Goal: Information Seeking & Learning: Find specific fact

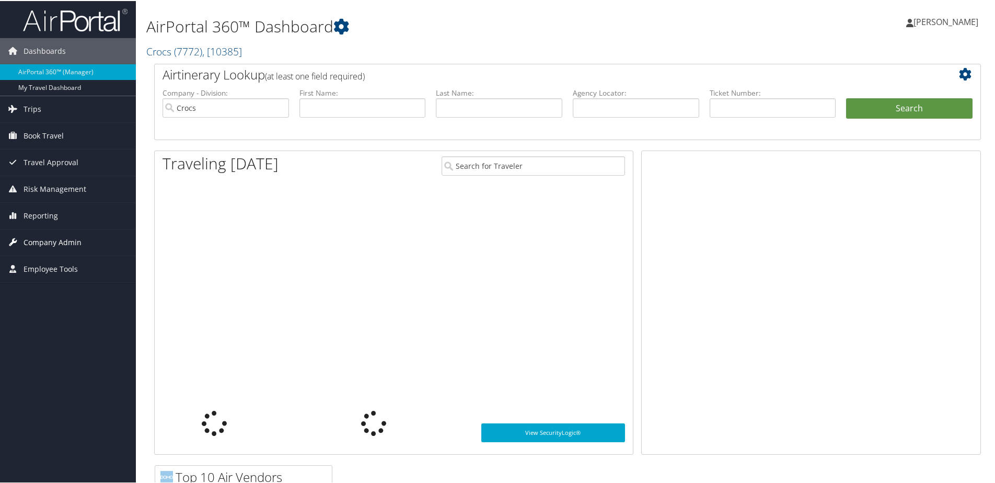
click at [58, 239] on span "Company Admin" at bounding box center [53, 241] width 58 height 26
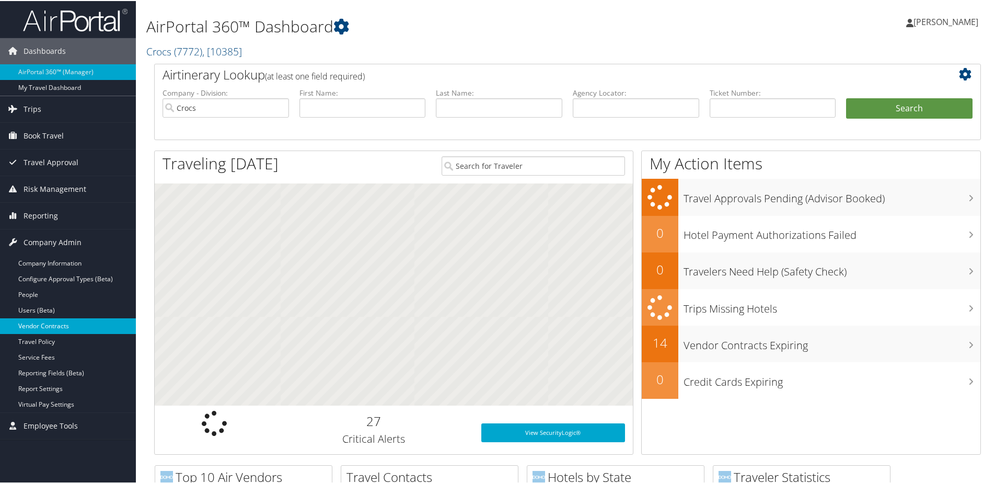
scroll to position [52, 0]
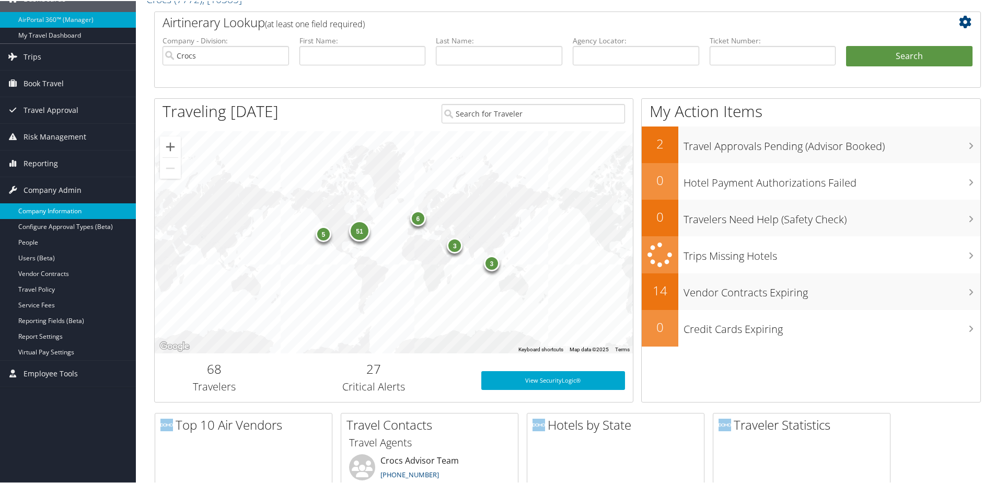
click at [68, 206] on link "Company Information" at bounding box center [68, 210] width 136 height 16
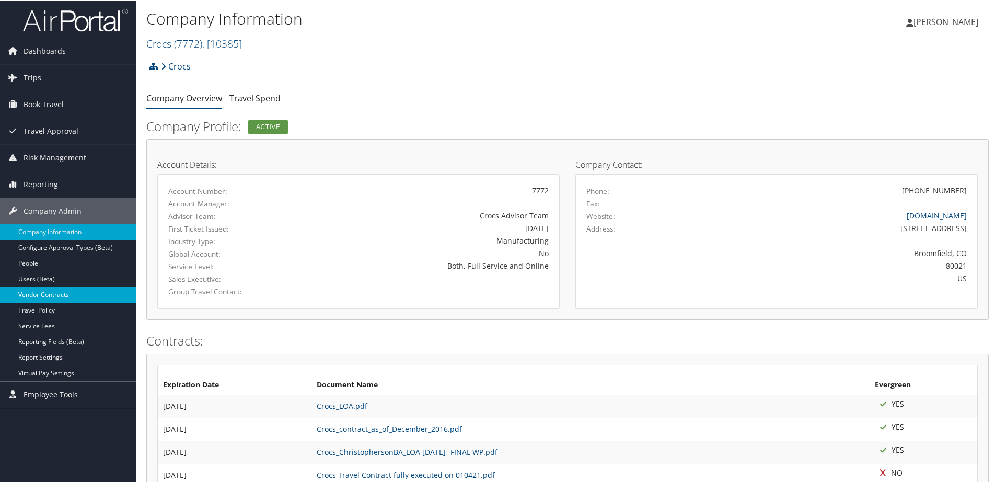
click at [59, 293] on link "Vendor Contracts" at bounding box center [68, 294] width 136 height 16
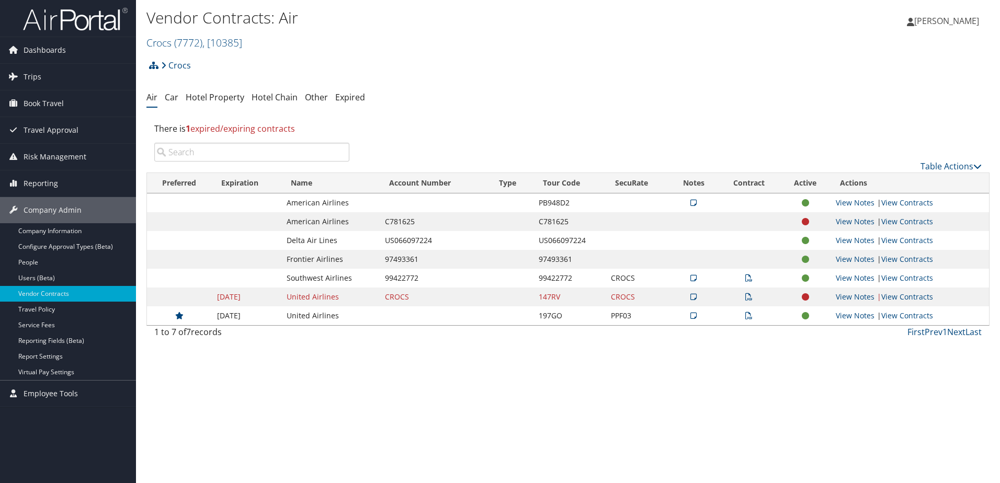
click at [750, 318] on icon at bounding box center [748, 315] width 7 height 7
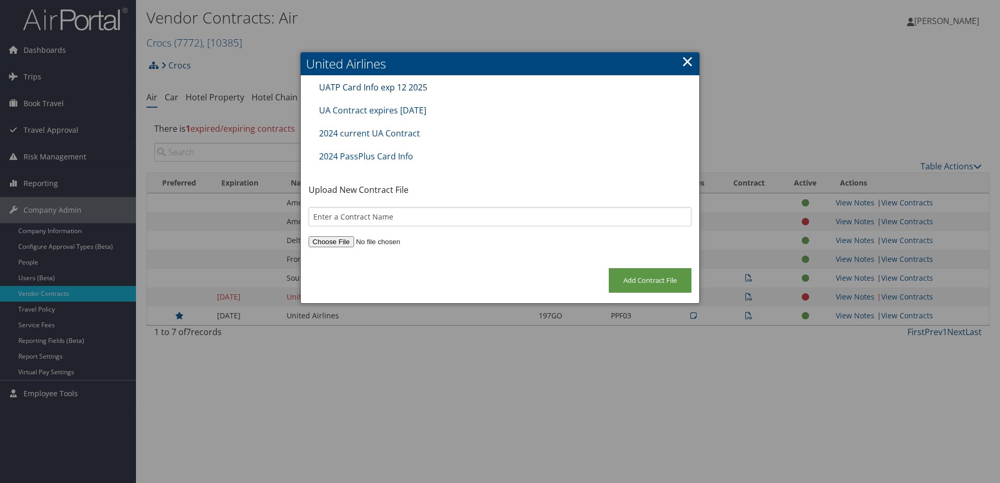
click at [399, 88] on link "UATP Card Info exp 12 2025" at bounding box center [373, 88] width 108 height 12
click at [414, 111] on link "UA Contract expires 24Sep25" at bounding box center [372, 111] width 107 height 12
click at [418, 109] on link "UA Contract expires 24Sep25" at bounding box center [372, 111] width 107 height 12
click at [408, 133] on link "2024 current UA Contract" at bounding box center [369, 134] width 101 height 12
click at [388, 157] on link "2024 PassPlus Card Info" at bounding box center [366, 157] width 94 height 12
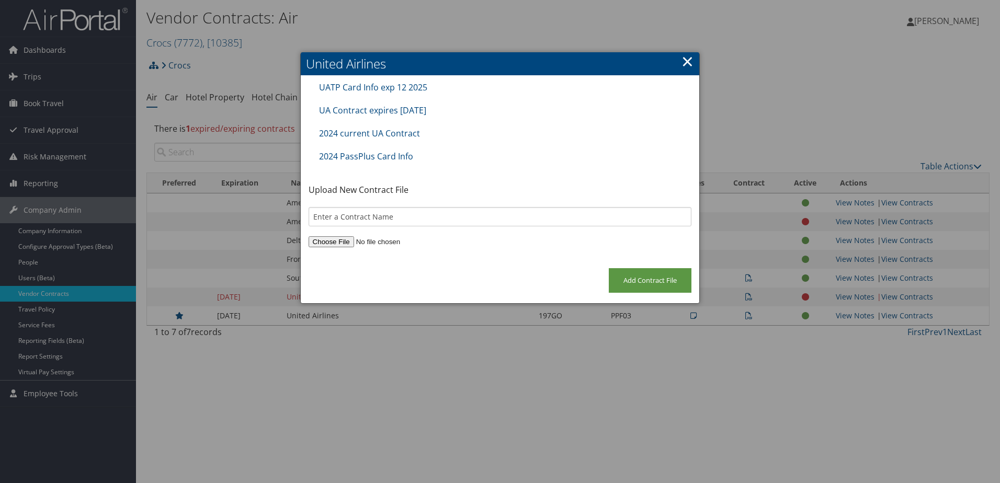
click at [689, 58] on link "×" at bounding box center [687, 61] width 12 height 21
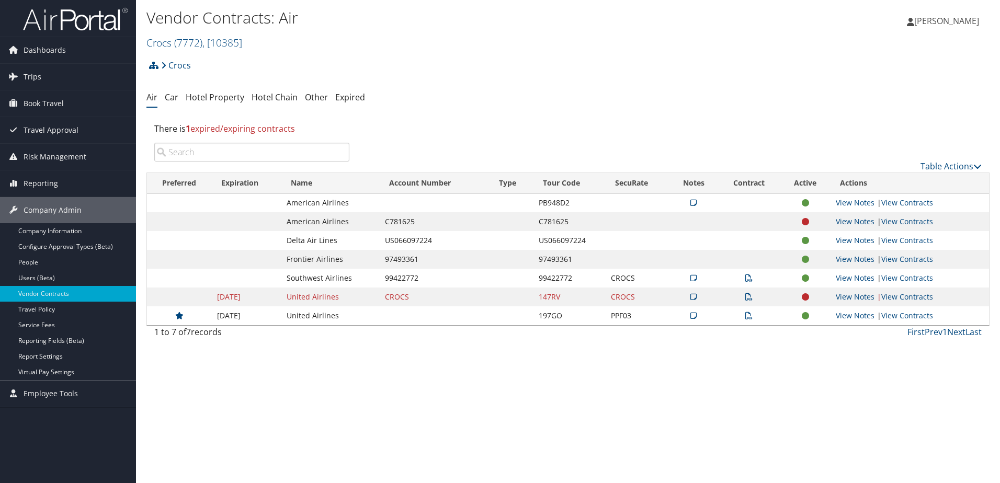
click at [690, 313] on icon at bounding box center [693, 315] width 6 height 7
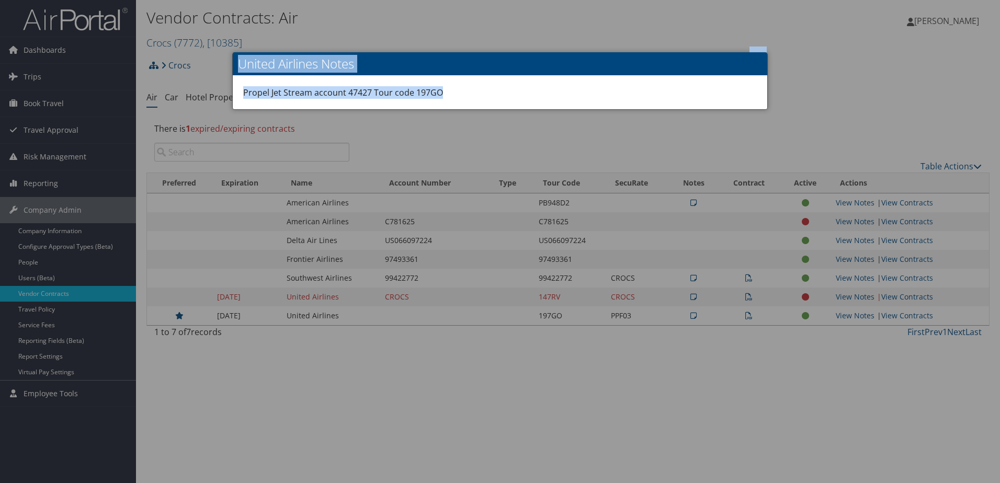
drag, startPoint x: 465, startPoint y: 88, endPoint x: 204, endPoint y: 83, distance: 260.4
click at [203, 83] on body "Menu Dashboards ► AirPortal 360™ (Manager) My Travel Dashboard Trips ► Airtiner…" at bounding box center [500, 241] width 1000 height 483
click at [457, 95] on div "Propel Jet Stream account 47427 Tour code 197GO" at bounding box center [500, 92] width 534 height 33
click at [460, 96] on div "Propel Jet Stream account 47427 Tour code 197GO" at bounding box center [500, 92] width 534 height 33
click at [618, 405] on div at bounding box center [500, 241] width 1000 height 483
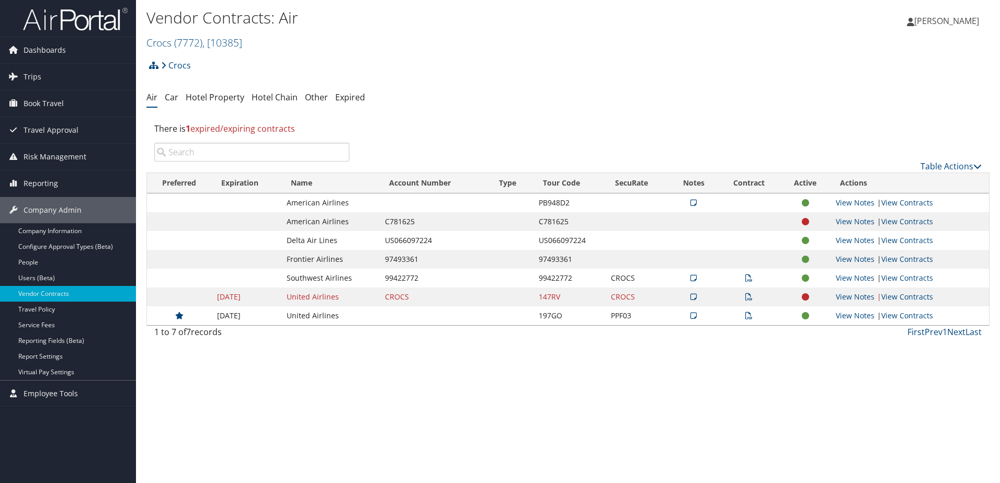
click at [694, 314] on icon at bounding box center [693, 315] width 6 height 7
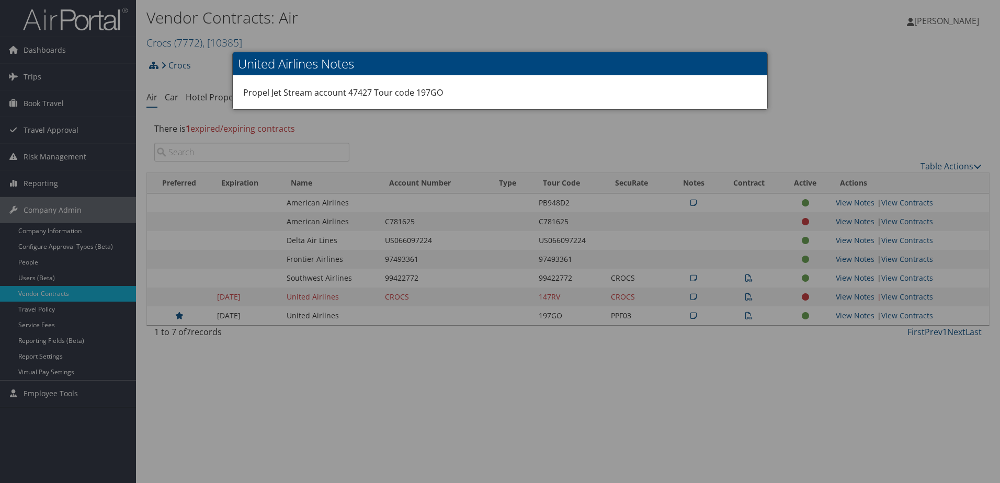
click at [831, 66] on div at bounding box center [500, 241] width 1000 height 483
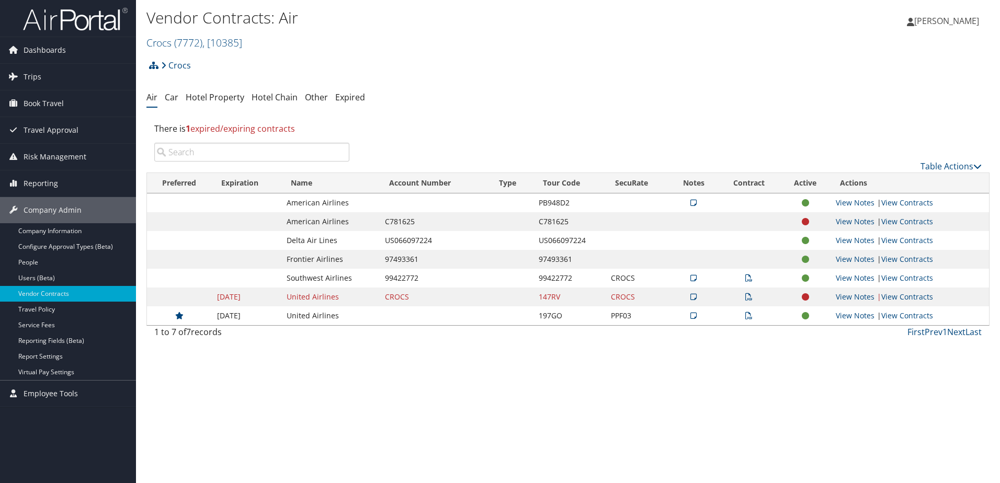
click at [752, 315] on icon at bounding box center [748, 315] width 7 height 7
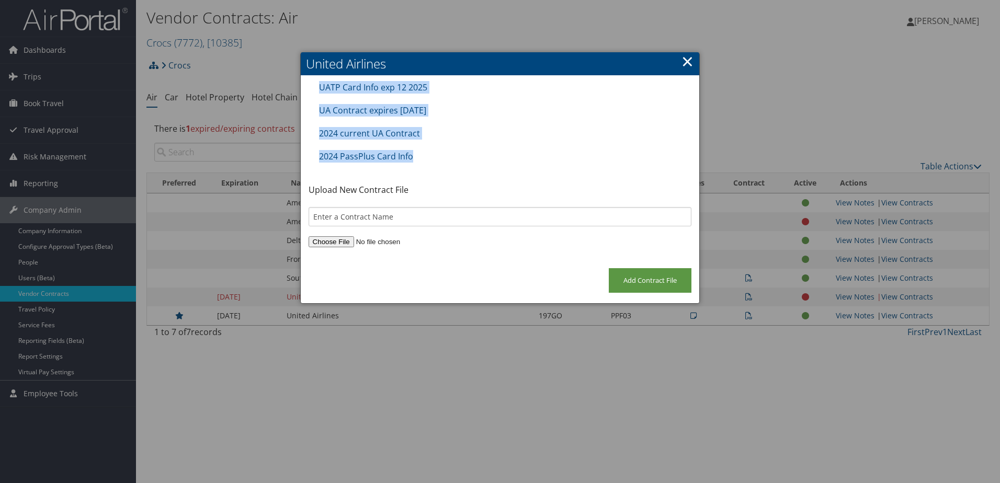
drag, startPoint x: 689, startPoint y: 61, endPoint x: 468, endPoint y: 137, distance: 233.3
click at [475, 140] on div "United Airlines × UATP Card Info exp 12 2025 UA Contract expires 24Sep25 2024 c…" at bounding box center [500, 177] width 400 height 251
drag, startPoint x: 468, startPoint y: 137, endPoint x: 607, endPoint y: 138, distance: 139.6
click at [607, 138] on div "2024 current UA Contract" at bounding box center [500, 133] width 373 height 23
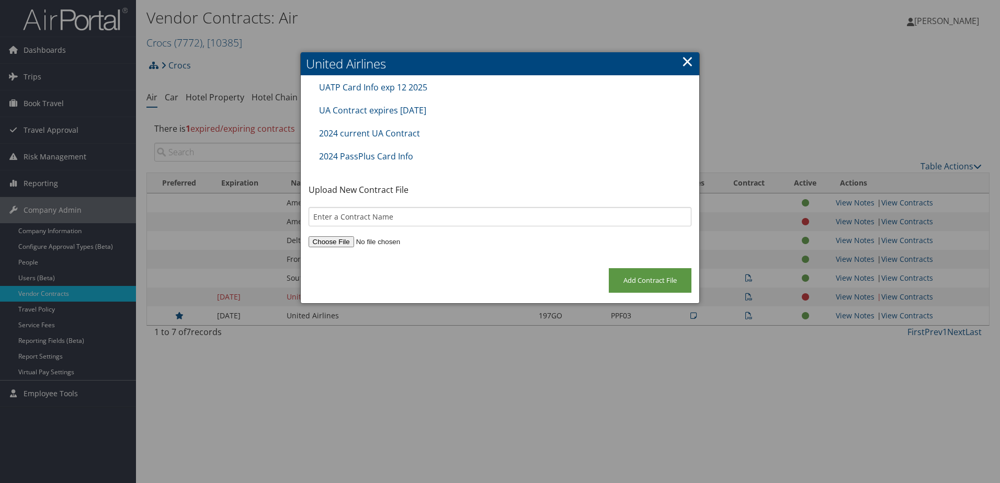
drag, startPoint x: 689, startPoint y: 58, endPoint x: 655, endPoint y: 123, distance: 74.1
click at [689, 58] on link "×" at bounding box center [687, 61] width 12 height 21
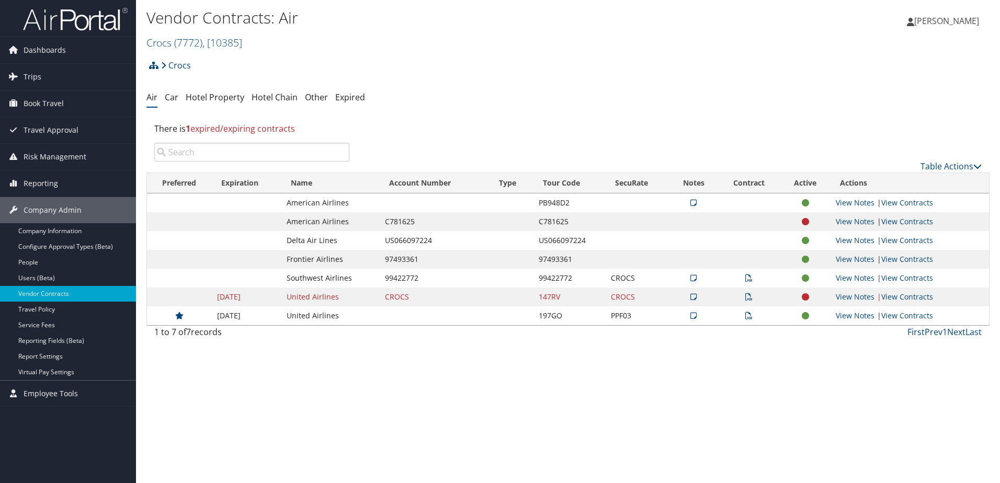
click at [748, 277] on icon at bounding box center [748, 277] width 7 height 7
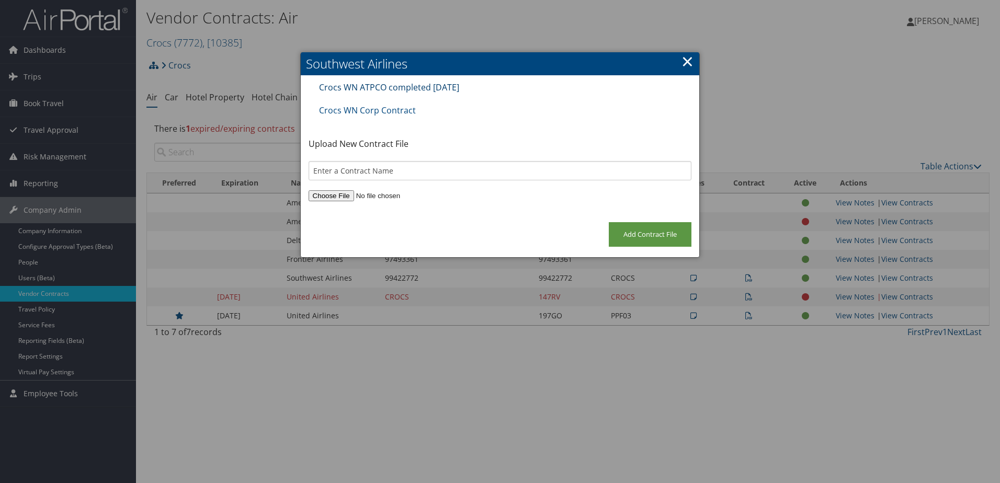
click at [431, 87] on link "Crocs WN ATPCO completed 29May25" at bounding box center [389, 88] width 140 height 12
click at [623, 291] on div at bounding box center [500, 241] width 1000 height 483
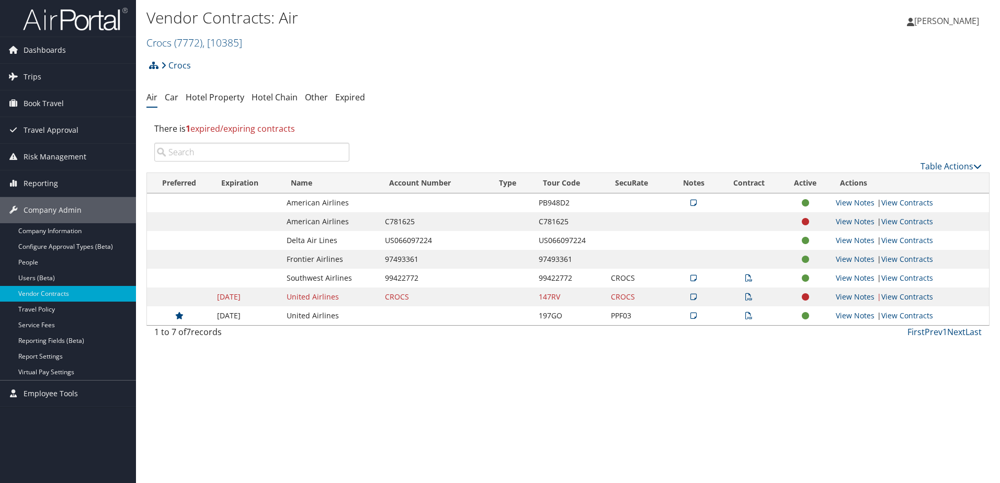
click at [696, 277] on icon at bounding box center [693, 277] width 6 height 7
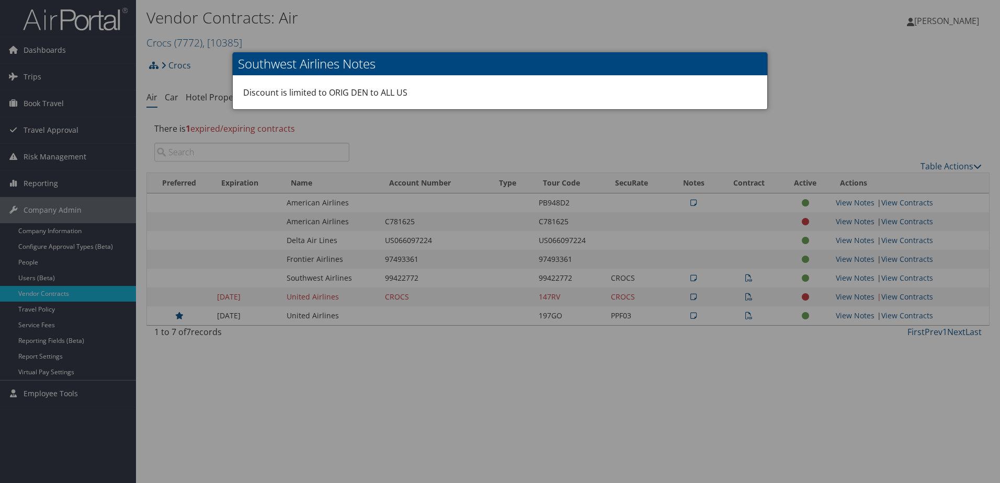
drag, startPoint x: 851, startPoint y: 116, endPoint x: 845, endPoint y: 120, distance: 7.1
click at [851, 116] on div at bounding box center [500, 241] width 1000 height 483
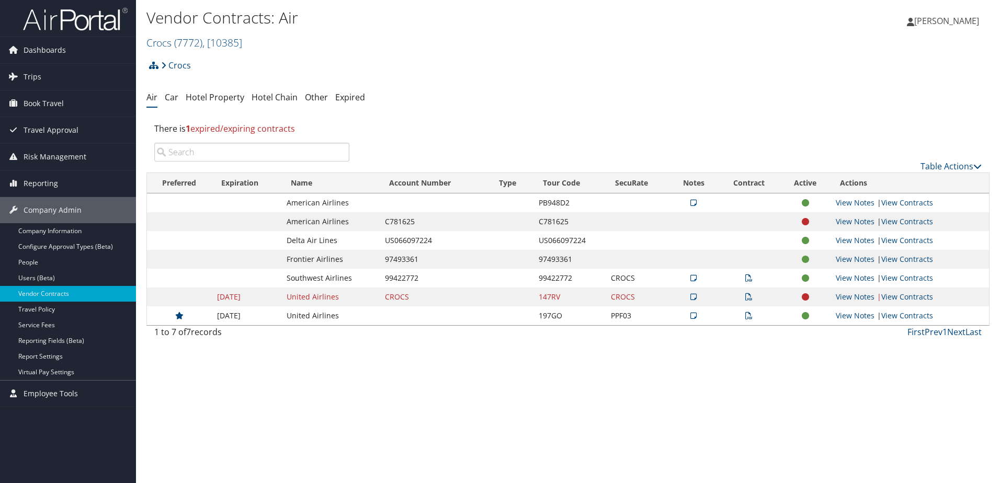
click at [752, 277] on icon at bounding box center [748, 277] width 7 height 7
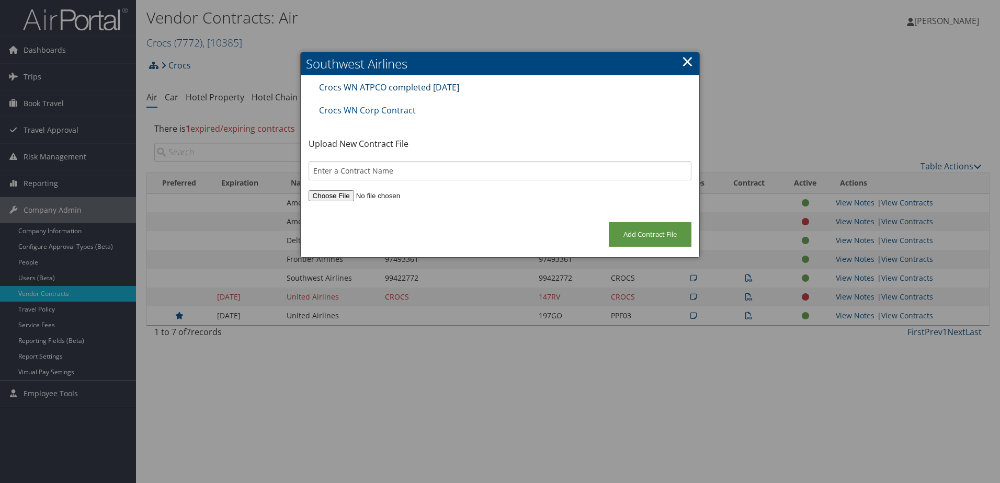
click at [415, 87] on link "Crocs WN ATPCO completed 29May25" at bounding box center [389, 88] width 140 height 12
click at [392, 110] on link "Crocs WN Corp Contract" at bounding box center [367, 111] width 97 height 12
click at [386, 108] on link "Crocs WN Corp Contract" at bounding box center [367, 111] width 97 height 12
click at [687, 61] on link "×" at bounding box center [687, 61] width 12 height 21
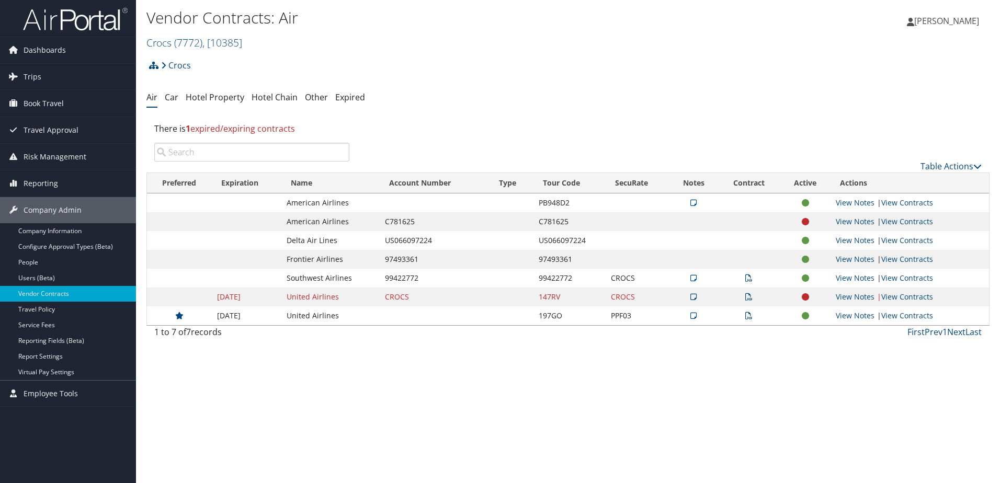
click at [913, 107] on div "Crocs Account Structure Crocs (7772) CROCS Photo Shoot (MECROC0618) Crocs Meeti…" at bounding box center [567, 199] width 843 height 289
click at [693, 276] on icon at bounding box center [693, 277] width 6 height 7
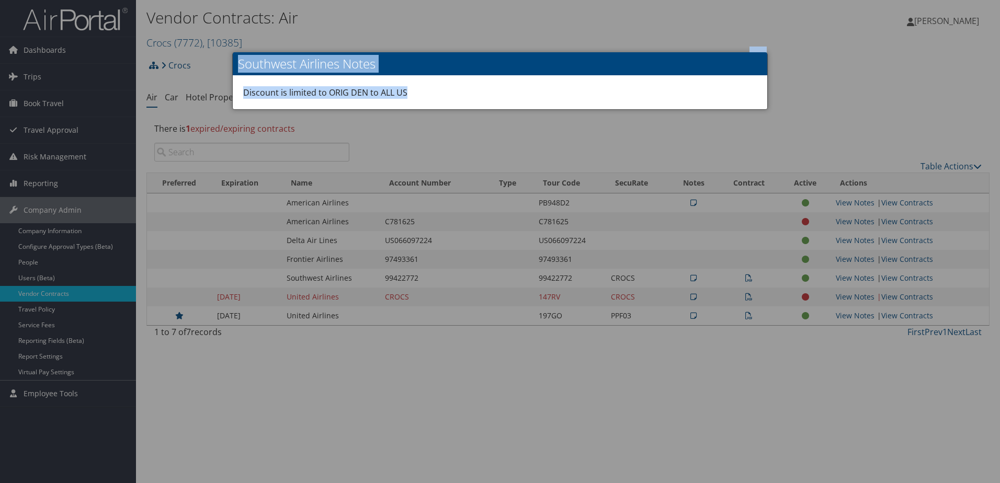
drag, startPoint x: 421, startPoint y: 90, endPoint x: 230, endPoint y: 89, distance: 190.8
click at [230, 89] on body "Menu Dashboards ► AirPortal 360™ (Manager) My Travel Dashboard Trips ► Airtiner…" at bounding box center [500, 241] width 1000 height 483
copy body "× Southwest Airlines Notes Discount is limited to ORIG DEN to ALL US"
click at [383, 98] on div "Discount is limited to ORIG DEN to ALL US" at bounding box center [500, 92] width 534 height 33
drag, startPoint x: 405, startPoint y: 94, endPoint x: 243, endPoint y: 88, distance: 162.7
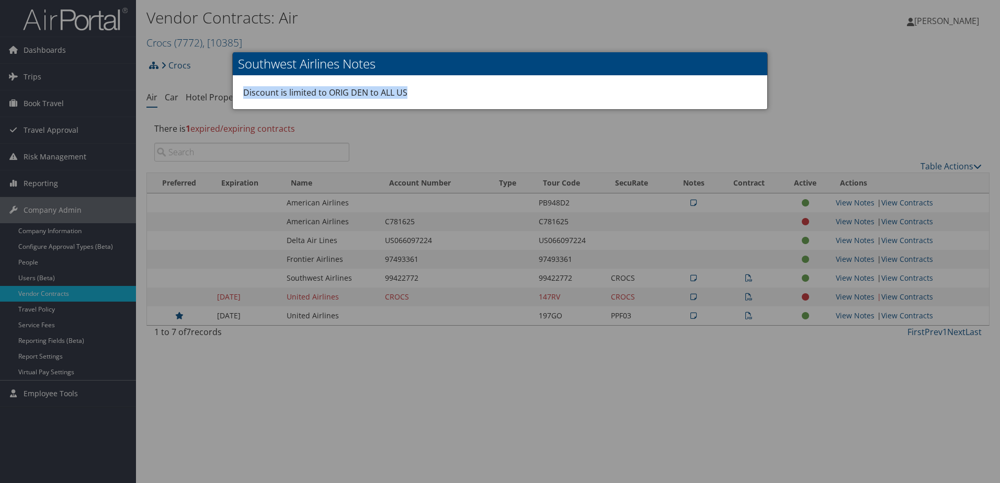
click at [243, 88] on div "Discount is limited to ORIG DEN to ALL US" at bounding box center [500, 92] width 534 height 33
drag, startPoint x: 243, startPoint y: 88, endPoint x: 257, endPoint y: 94, distance: 15.7
copy div "Discount is limited to ORIG DEN to ALL US"
click at [664, 143] on div at bounding box center [500, 241] width 1000 height 483
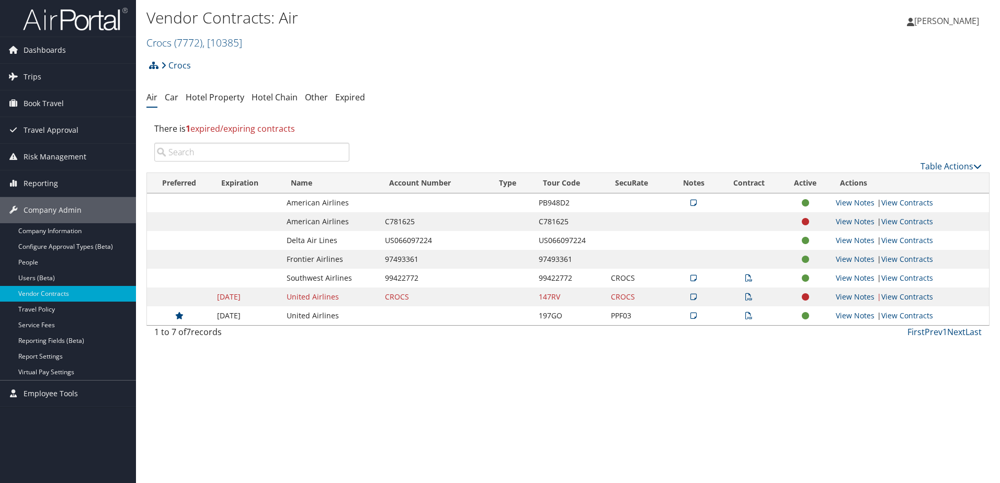
click at [692, 318] on icon at bounding box center [693, 315] width 6 height 7
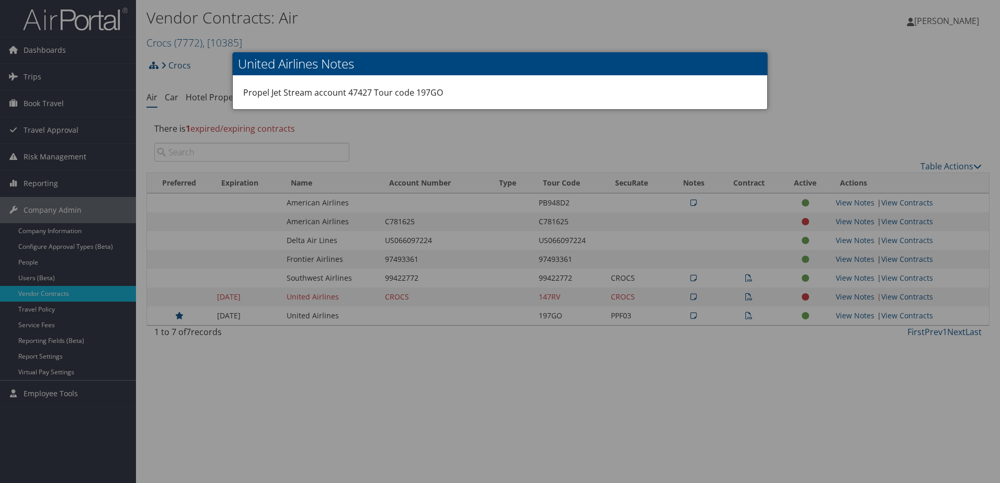
click at [439, 386] on div at bounding box center [500, 241] width 1000 height 483
